Goal: Obtain resource: Download file/media

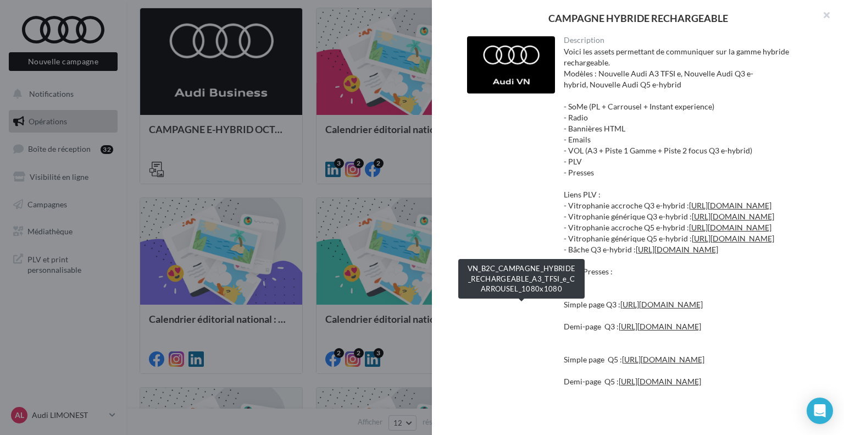
scroll to position [1264, 0]
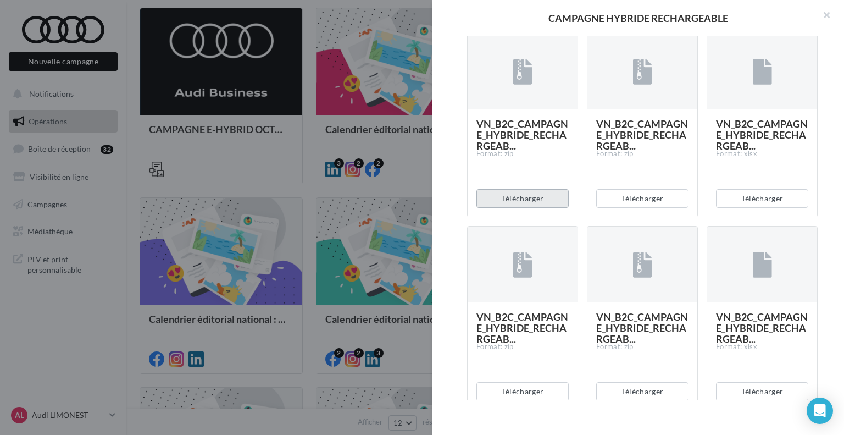
click at [510, 208] on button "Télécharger" at bounding box center [522, 198] width 92 height 19
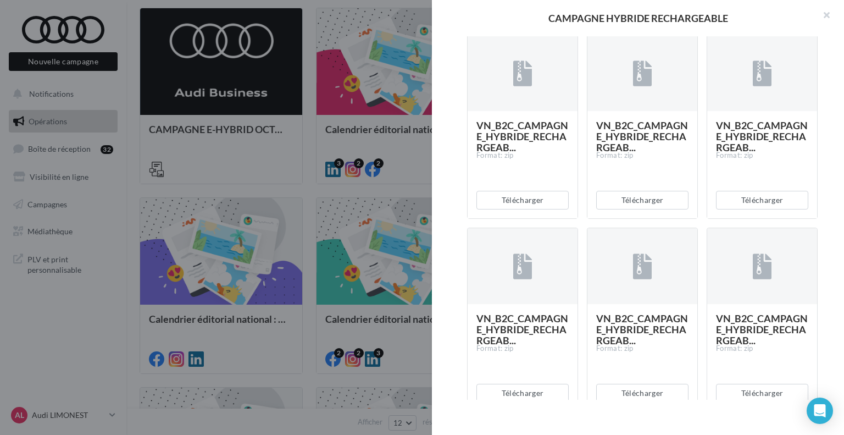
scroll to position [2253, 0]
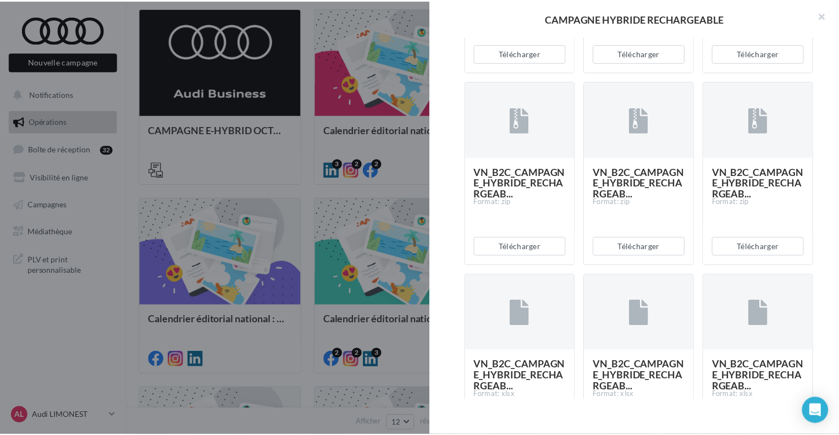
scroll to position [824, 0]
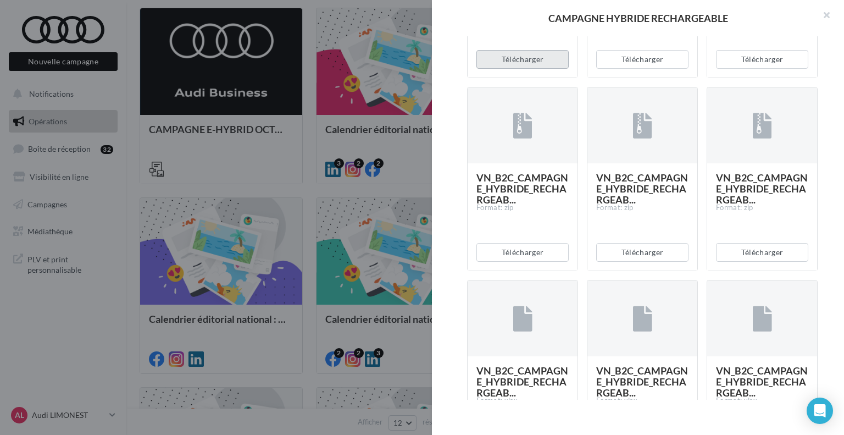
click at [529, 69] on button "Télécharger" at bounding box center [522, 59] width 92 height 19
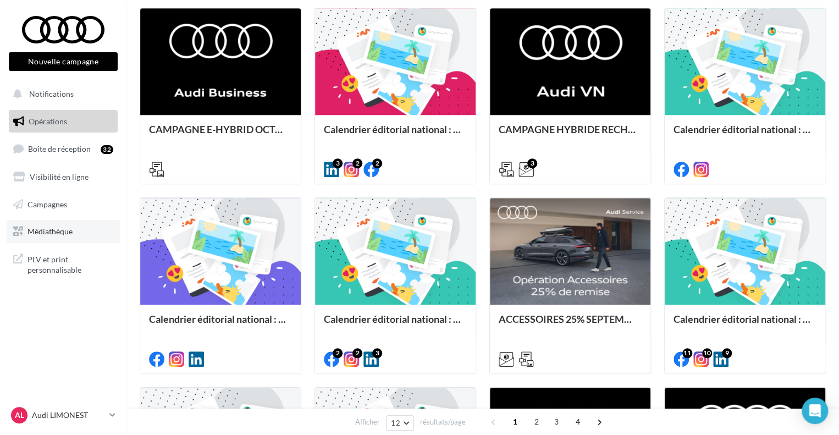
click at [70, 224] on link "Médiathèque" at bounding box center [63, 231] width 113 height 23
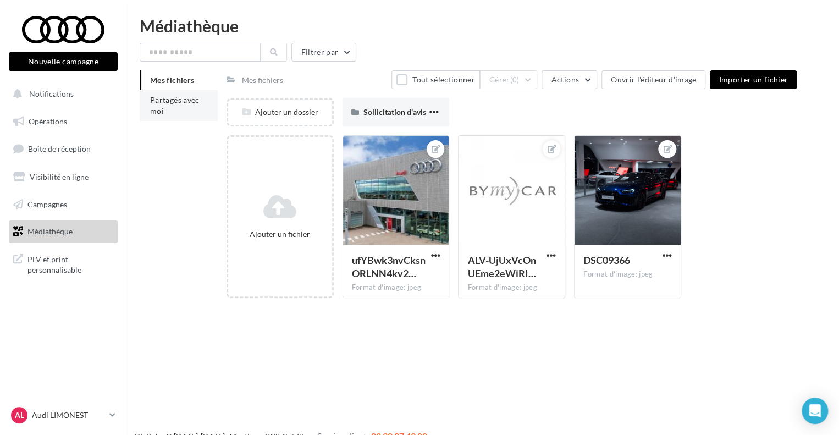
click at [181, 114] on li "Partagés avec moi" at bounding box center [179, 105] width 78 height 31
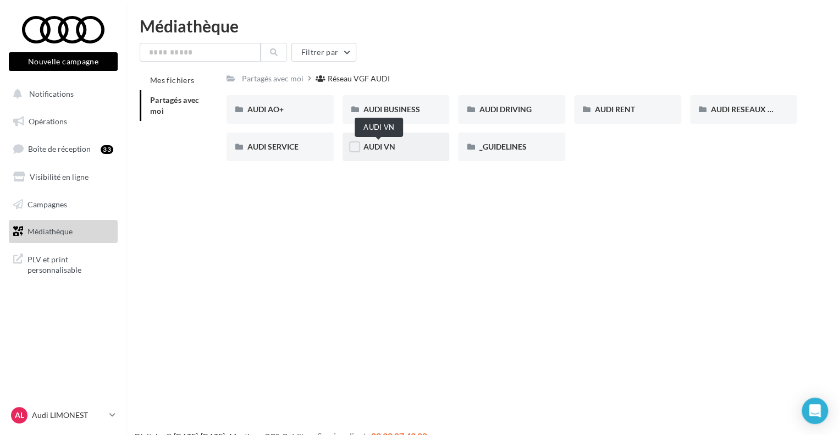
click at [385, 148] on span "AUDI VN" at bounding box center [379, 146] width 32 height 9
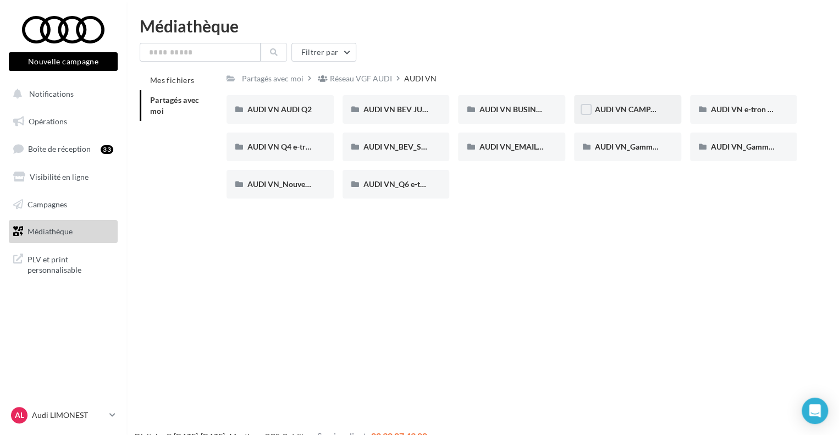
click at [628, 116] on div "AUDI VN CAMPAGNE HYBRIDE RECHARGEABLE" at bounding box center [627, 109] width 107 height 29
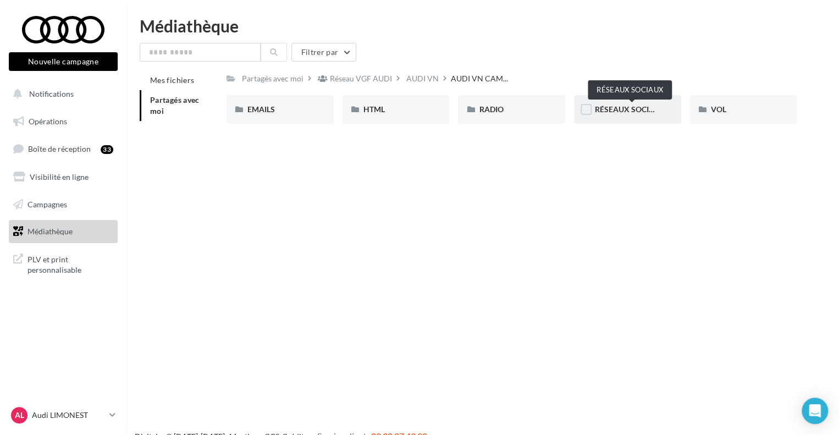
click at [614, 110] on span "RÉSEAUX SOCIAUX" at bounding box center [630, 108] width 70 height 9
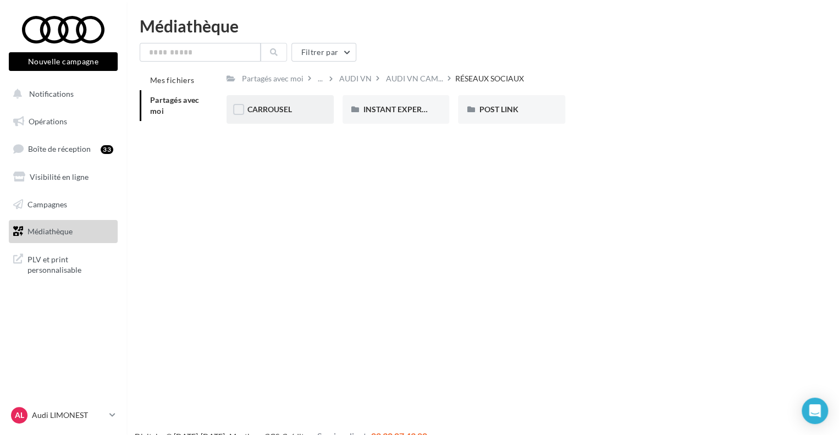
click at [298, 109] on div "CARROUSEL" at bounding box center [279, 109] width 65 height 11
click at [287, 126] on div "A3 TFSI e A3 TFSI e Q3 e-hybrid Q3 e-hybrid Q5 e-hybrid Q5 e-hybrid" at bounding box center [515, 113] width 579 height 37
click at [295, 113] on div "A3 TFSI e" at bounding box center [279, 109] width 65 height 11
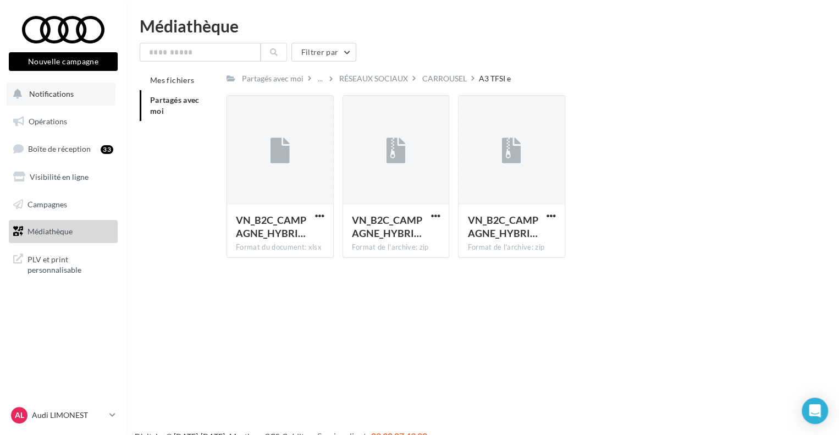
click at [82, 92] on button "Notifications" at bounding box center [61, 93] width 109 height 23
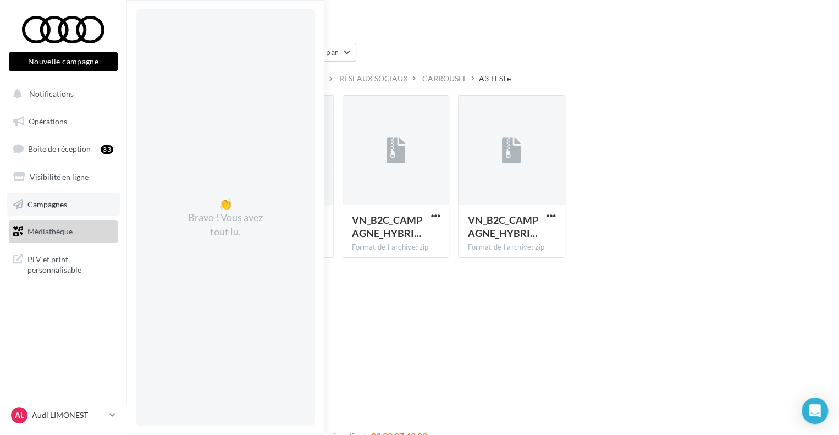
click at [62, 209] on link "Campagnes" at bounding box center [63, 204] width 113 height 23
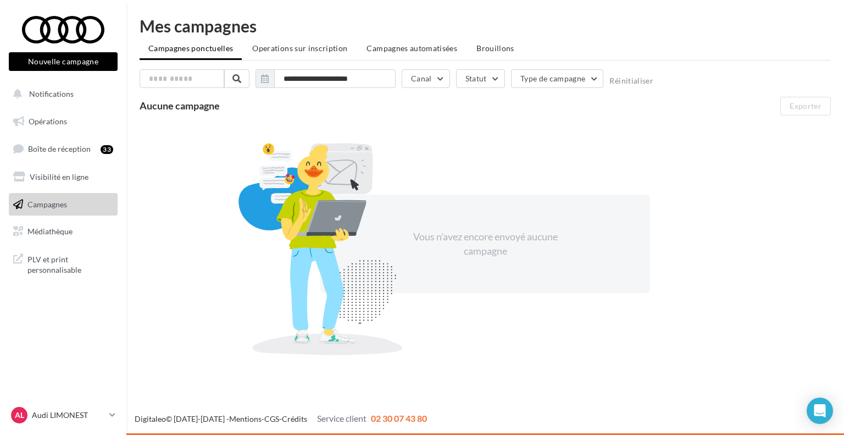
click at [84, 264] on span "PLV et print personnalisable" at bounding box center [70, 264] width 86 height 24
click at [96, 117] on link "Opérations" at bounding box center [63, 121] width 113 height 23
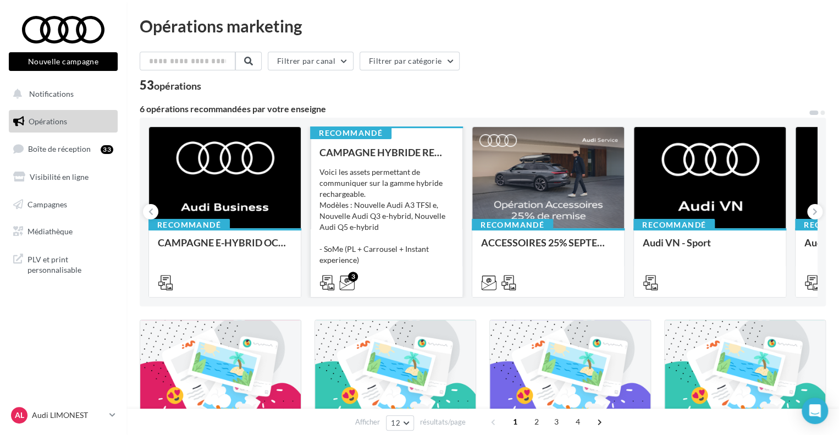
click at [372, 169] on div "Voici les assets permettant de communiquer sur la gamme hybride rechargeable. M…" at bounding box center [386, 221] width 134 height 110
